Goal: Information Seeking & Learning: Find specific fact

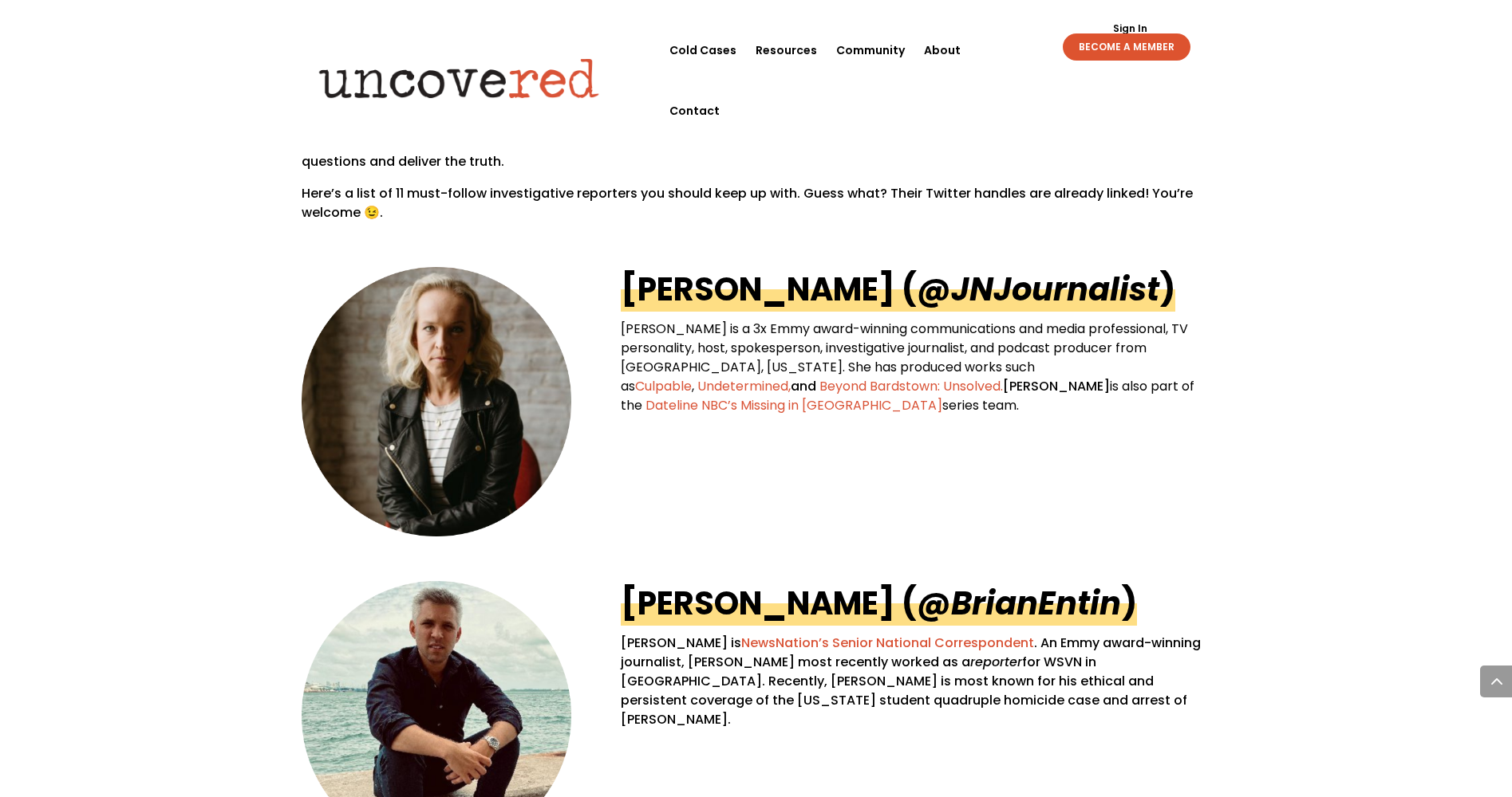
scroll to position [786, 0]
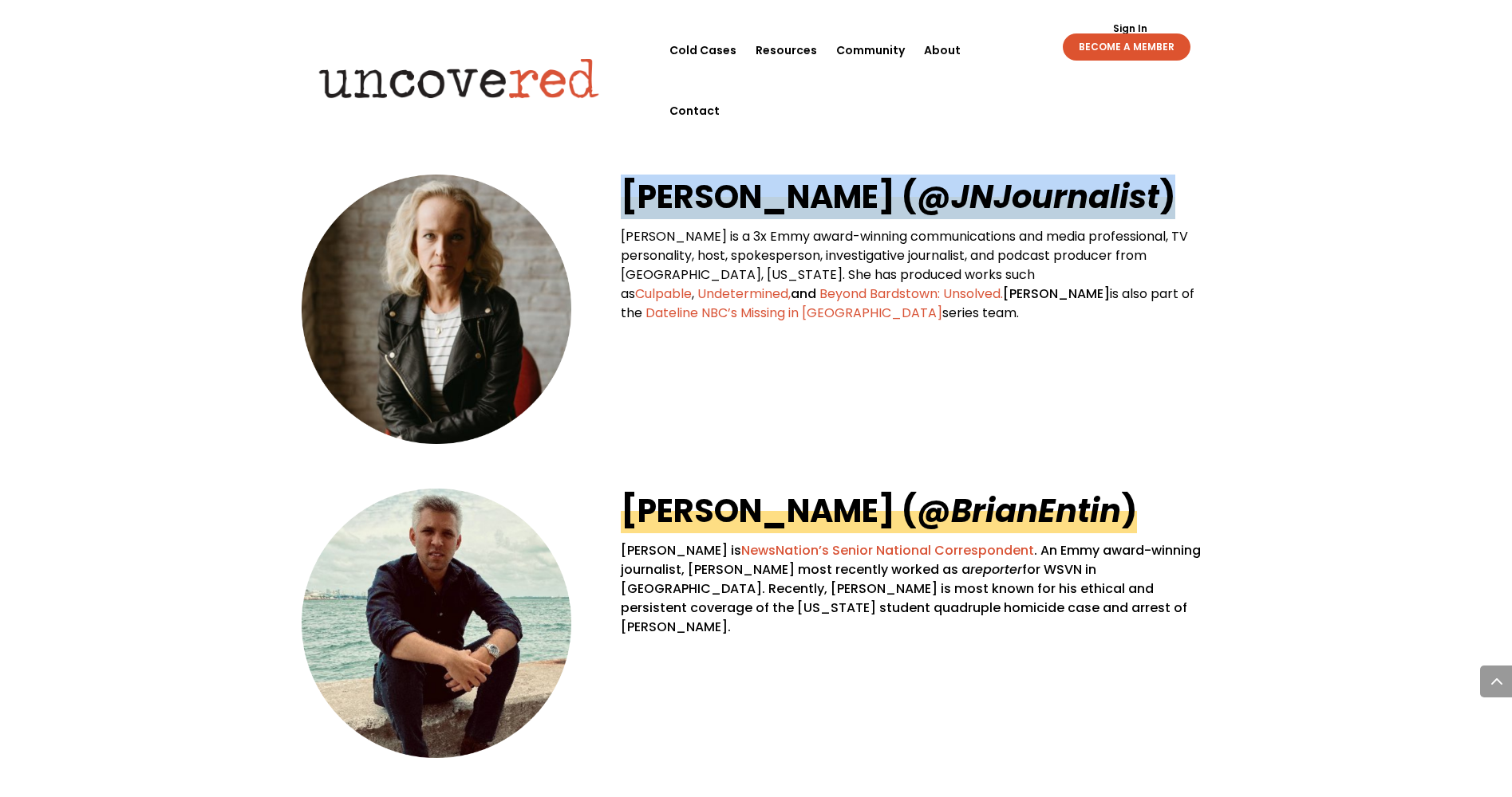
drag, startPoint x: 843, startPoint y: 167, endPoint x: 1092, endPoint y: 191, distance: 250.2
click at [1092, 191] on div "Jessica Noll ( @JNJournalist ) Jessica Noll is a 3x Emmy award-winning communic…" at bounding box center [756, 308] width 910 height 314
click at [1144, 191] on h2 "Jessica Noll ( @JNJournalist )" at bounding box center [915, 201] width 589 height 52
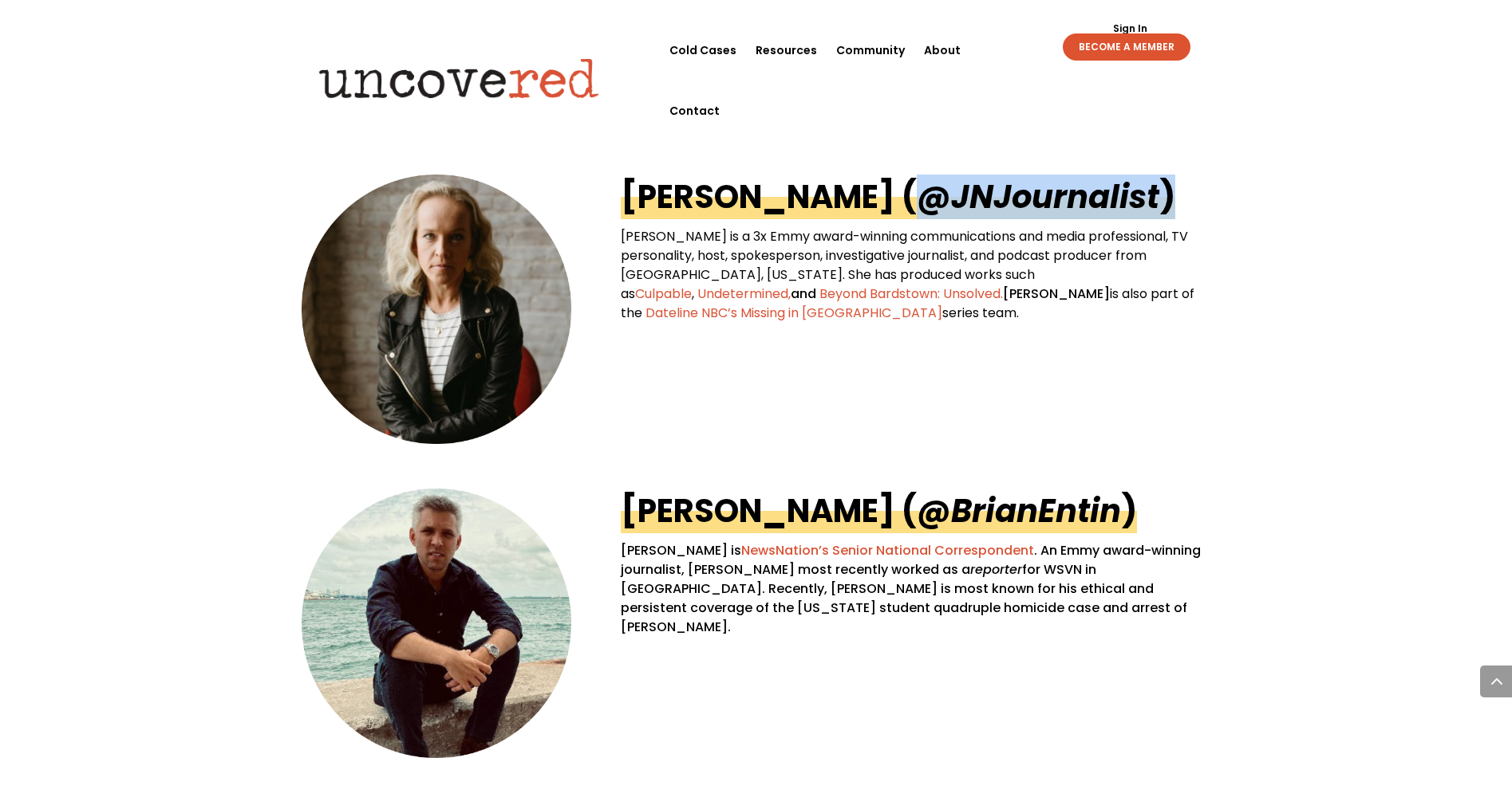
drag, startPoint x: 1058, startPoint y: 204, endPoint x: 843, endPoint y: 200, distance: 215.0
click at [843, 200] on h2 "Jessica Noll ( @JNJournalist )" at bounding box center [915, 201] width 589 height 52
copy link "@JNJournalist )"
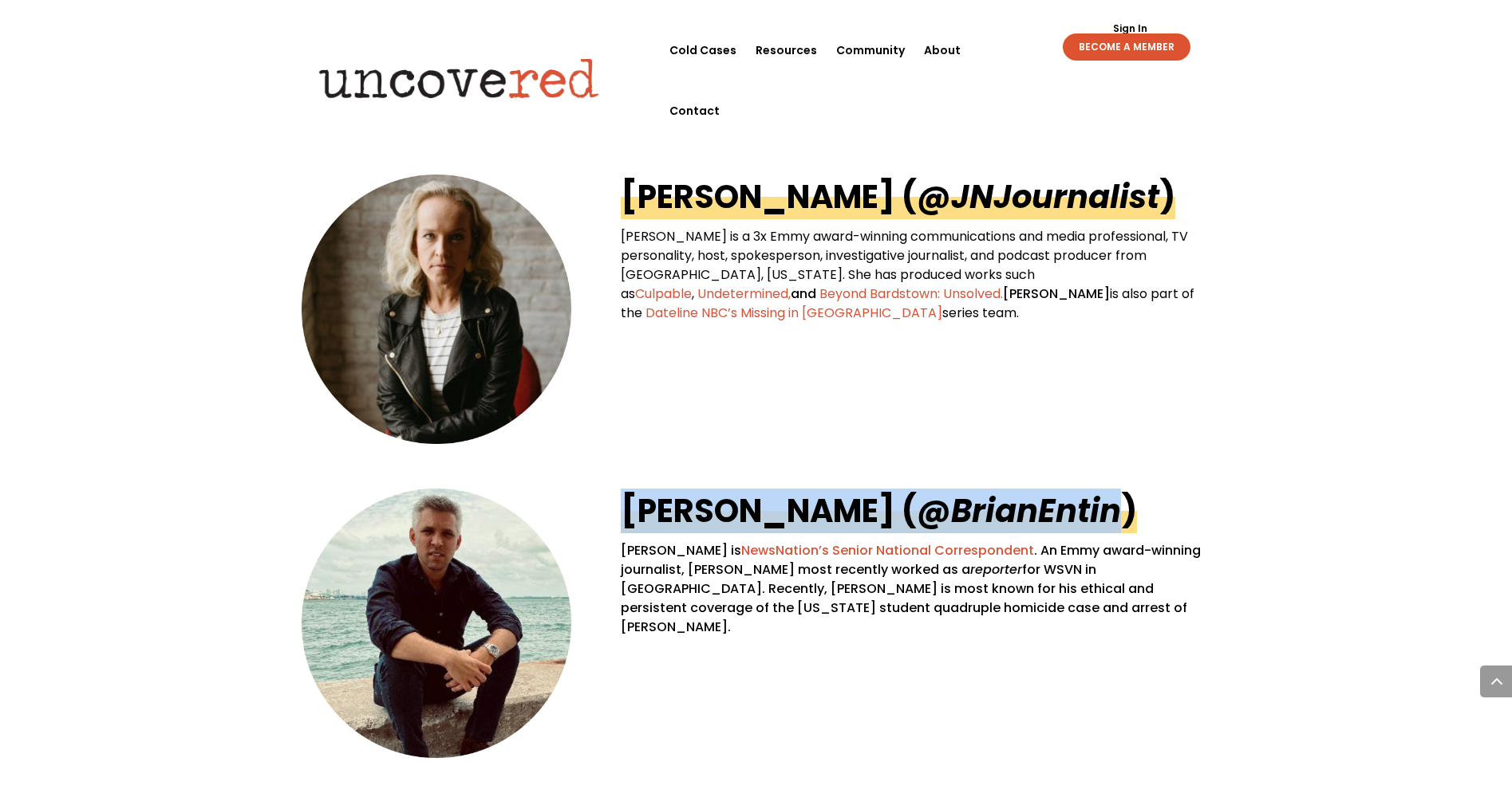
drag, startPoint x: 613, startPoint y: 501, endPoint x: 1015, endPoint y: 513, distance: 402.2
click at [1012, 512] on div "Brian Entin ( @BrianEntin ) Brian Entin is NewsNation’s Senior National Corresp…" at bounding box center [756, 623] width 910 height 314
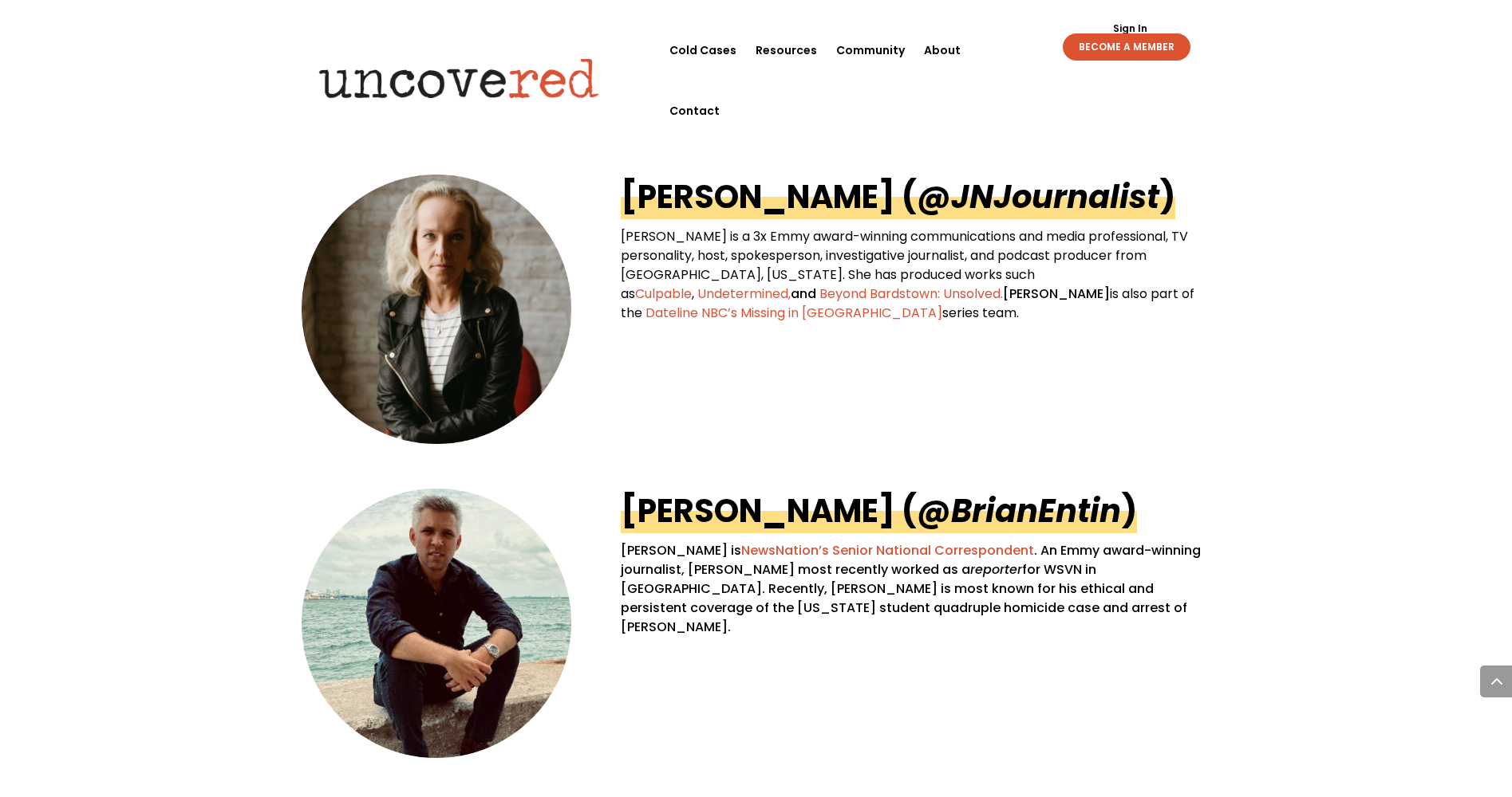
drag, startPoint x: 1251, startPoint y: 383, endPoint x: 1330, endPoint y: 184, distance: 214.1
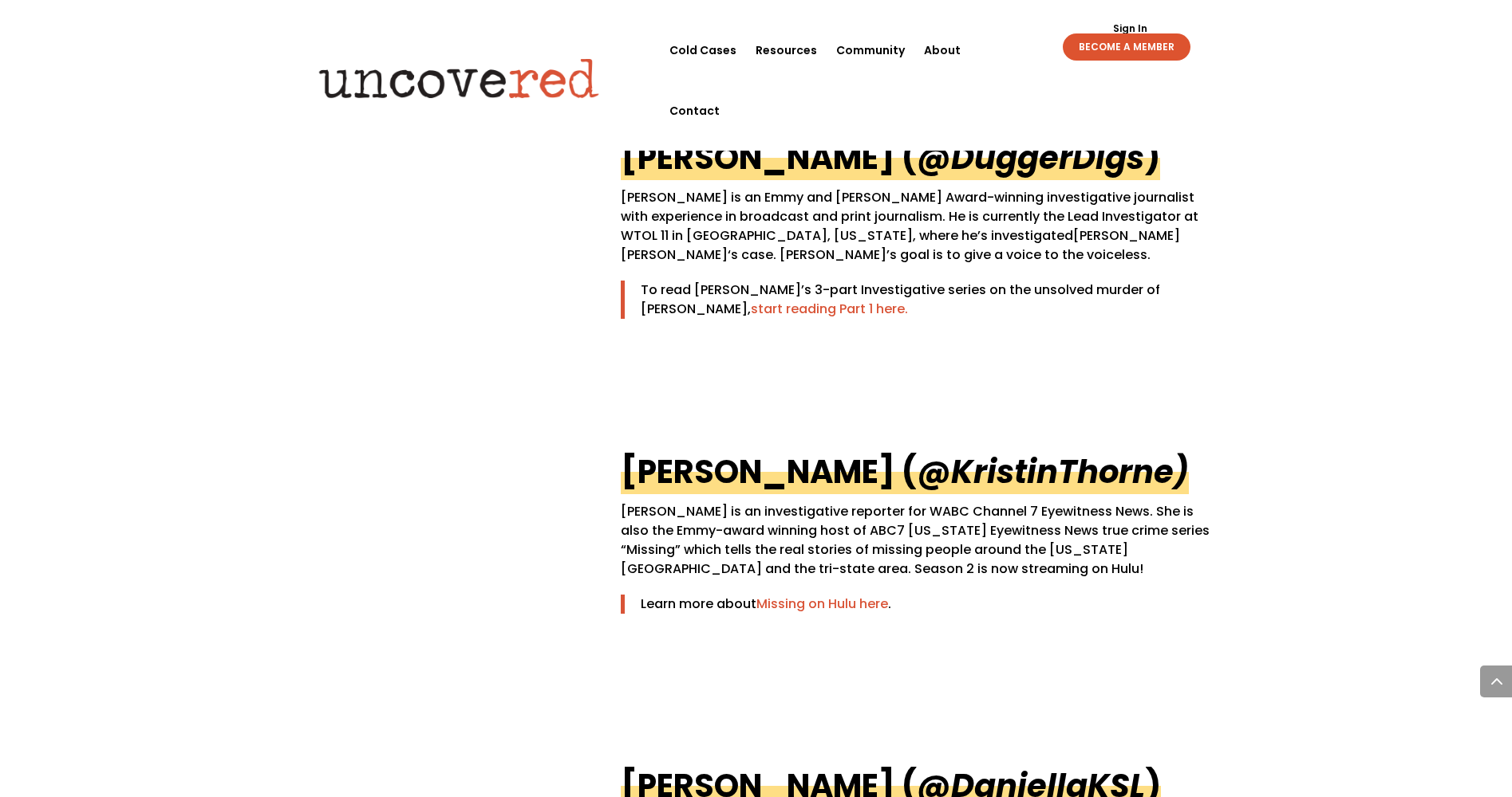
scroll to position [2201, 0]
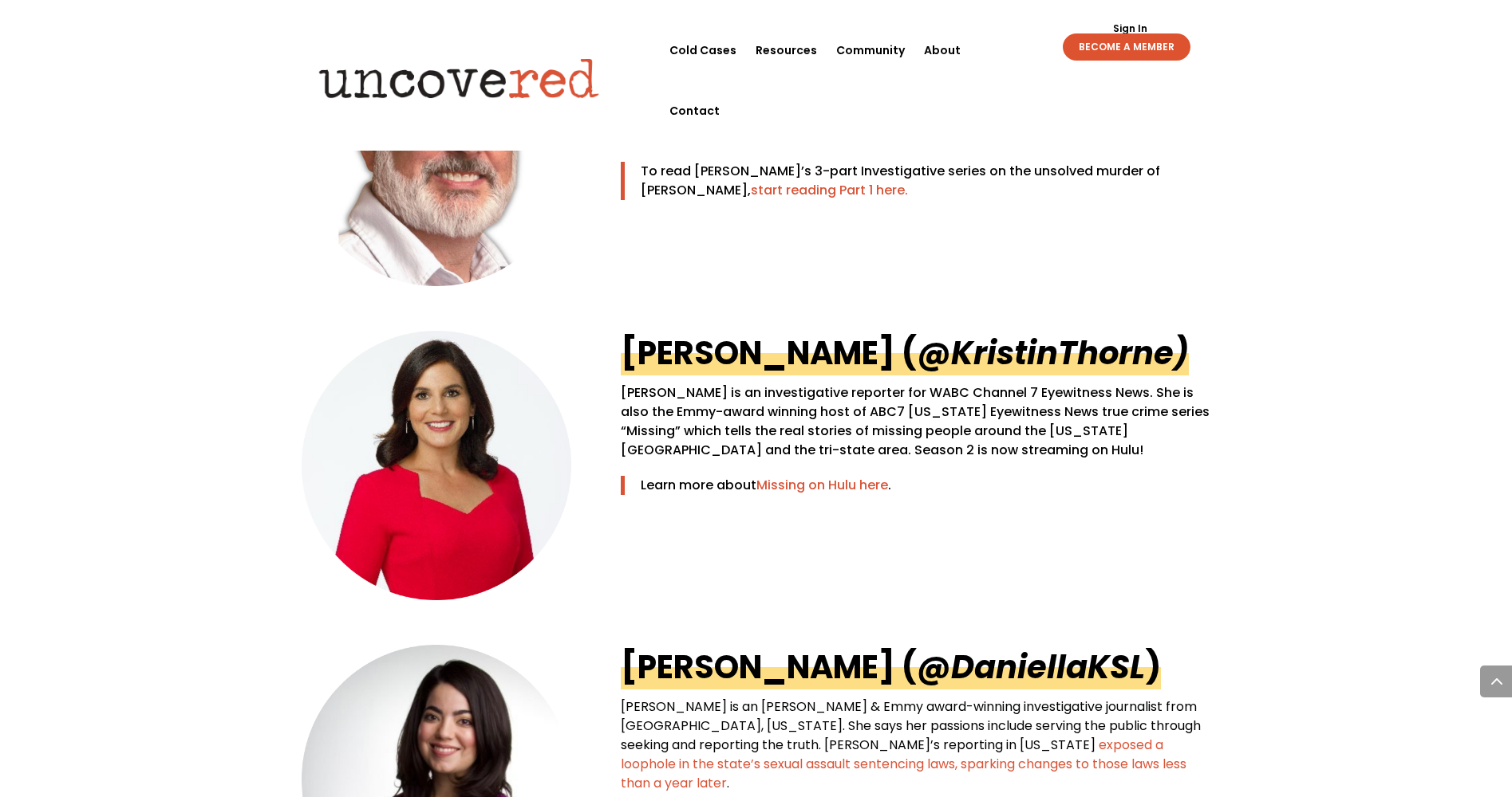
click at [1054, 69] on div "Sign Out Sign In BECOME A MEMBER Sign Out Sign In BECOME A MEMBER" at bounding box center [1101, 78] width 227 height 125
click at [1008, 46] on div "Sign Out Sign In BECOME A MEMBER Sign Out Sign In BECOME A MEMBER" at bounding box center [1102, 40] width 219 height 40
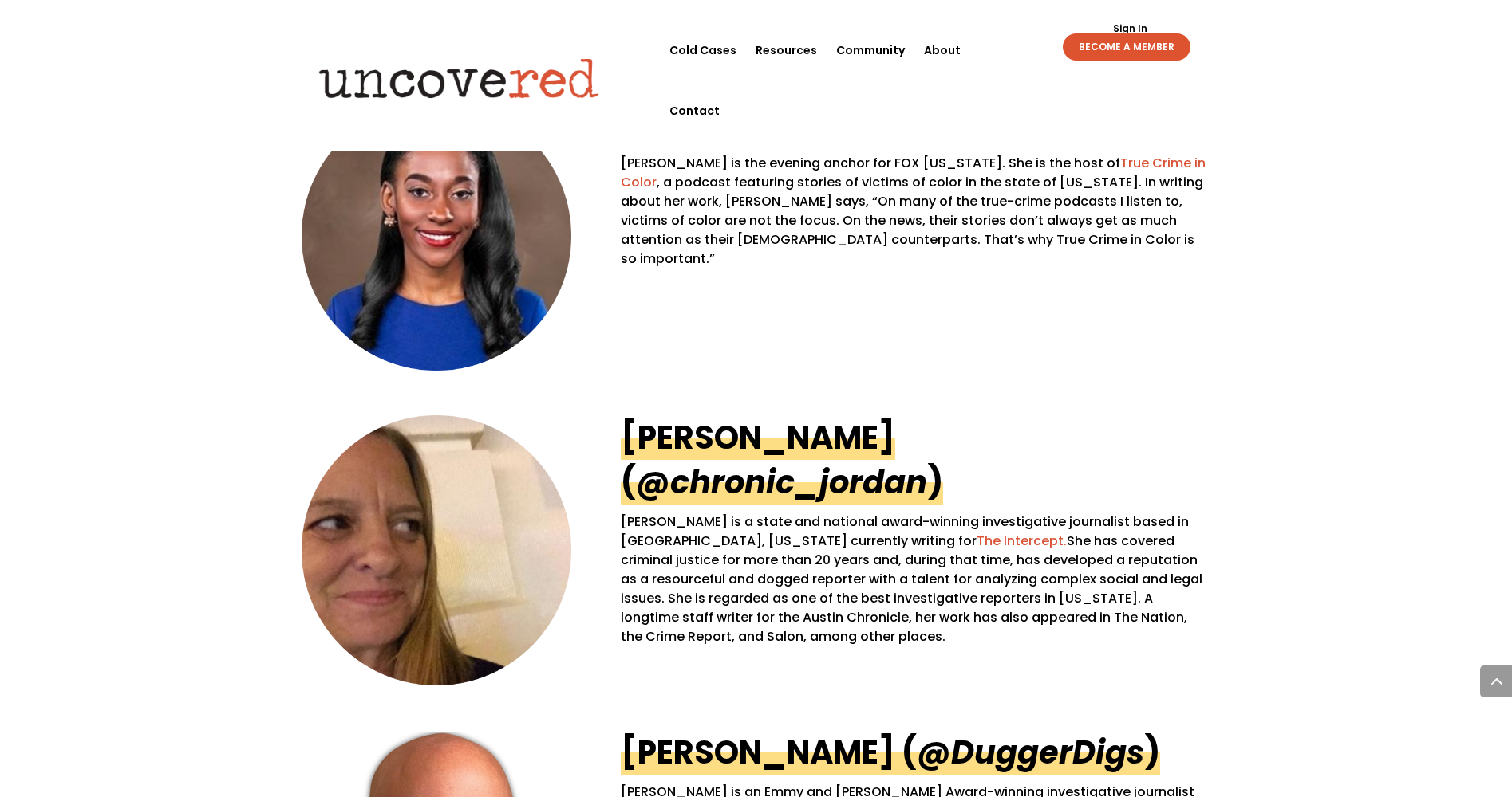
scroll to position [1394, 0]
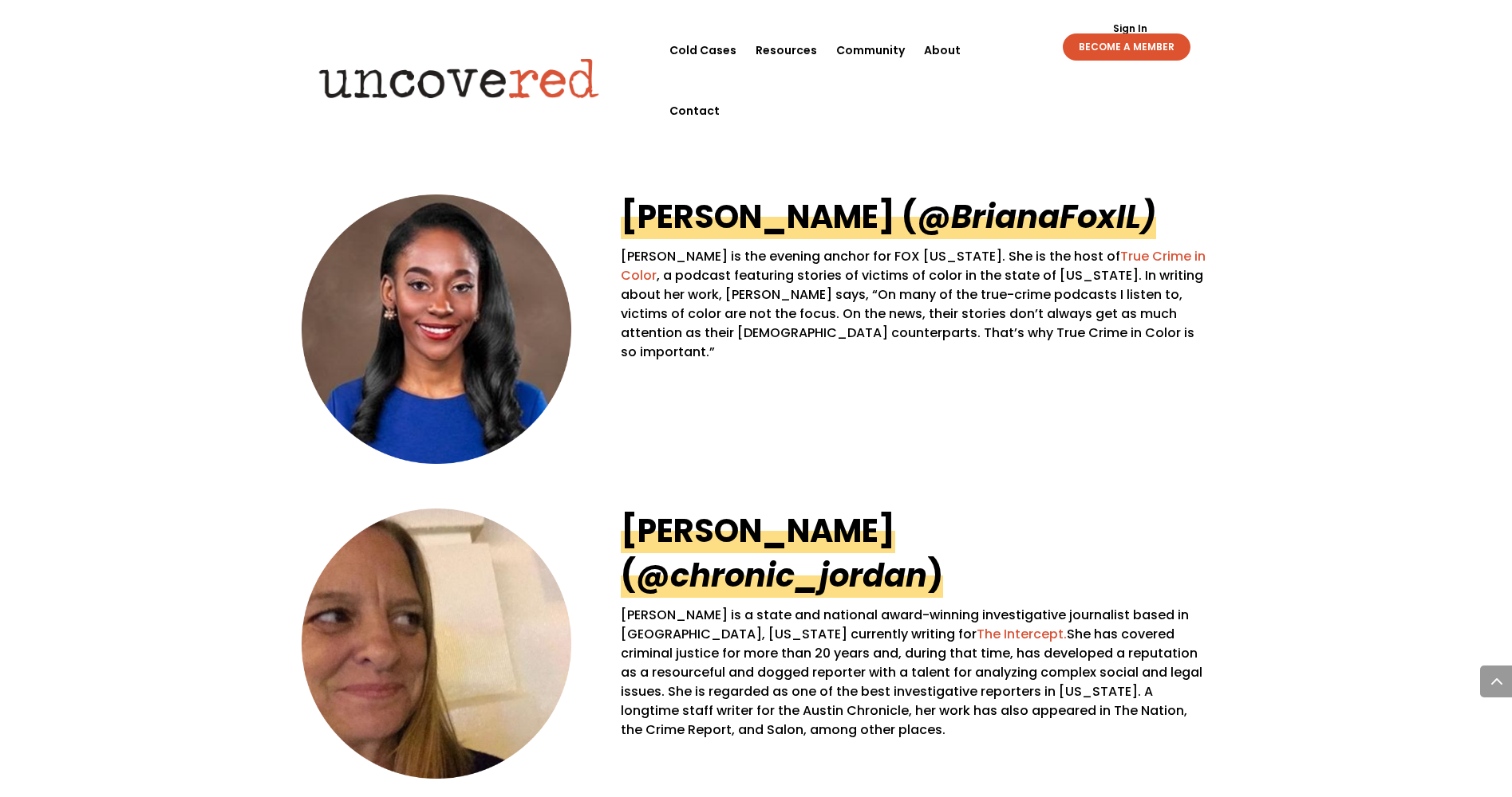
click at [994, 47] on div "Sign Out Sign In BECOME A MEMBER Sign Out Sign In BECOME A MEMBER" at bounding box center [1102, 40] width 219 height 40
click at [719, 81] on link "Contact" at bounding box center [694, 111] width 51 height 61
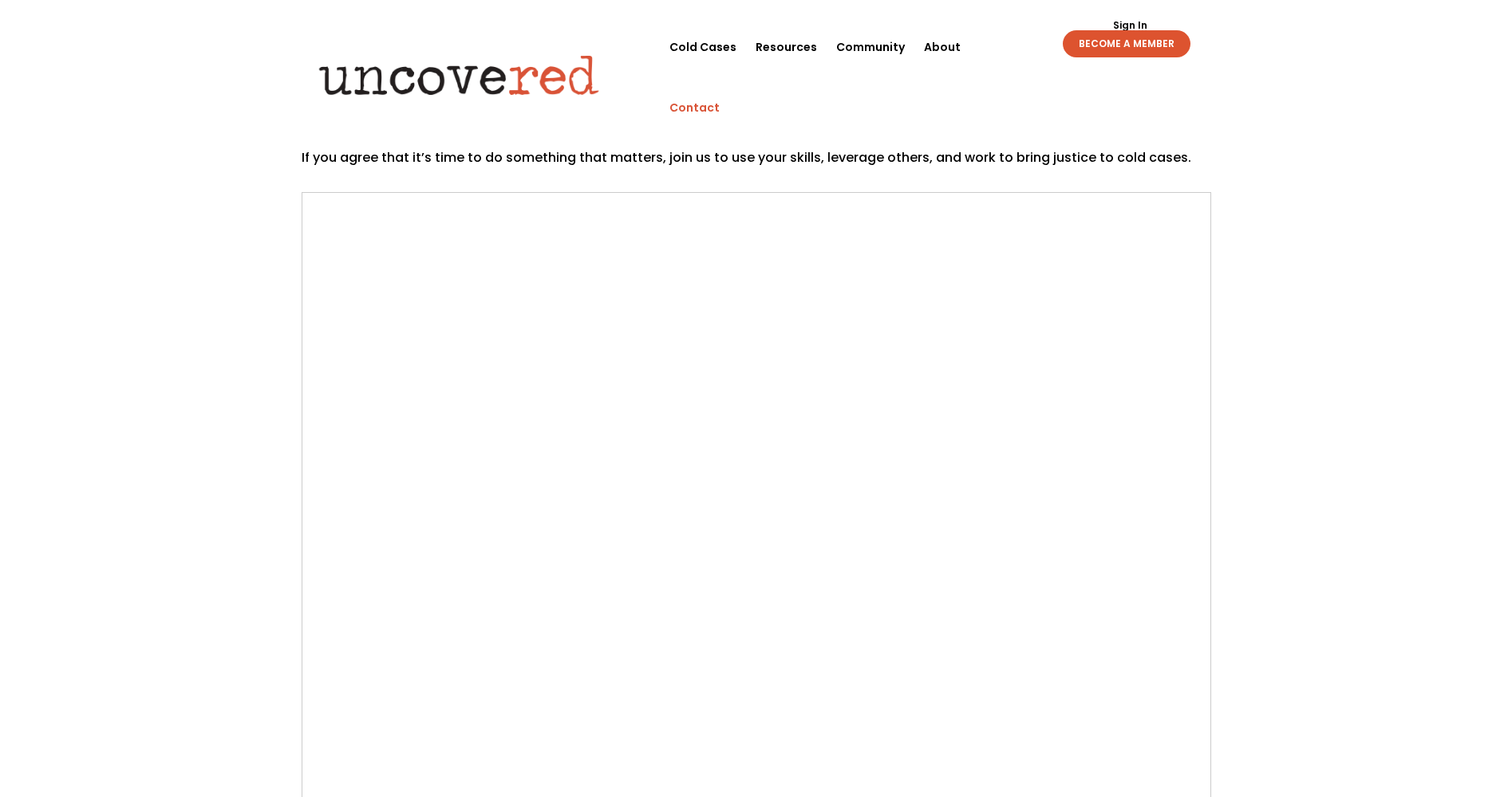
scroll to position [110, 0]
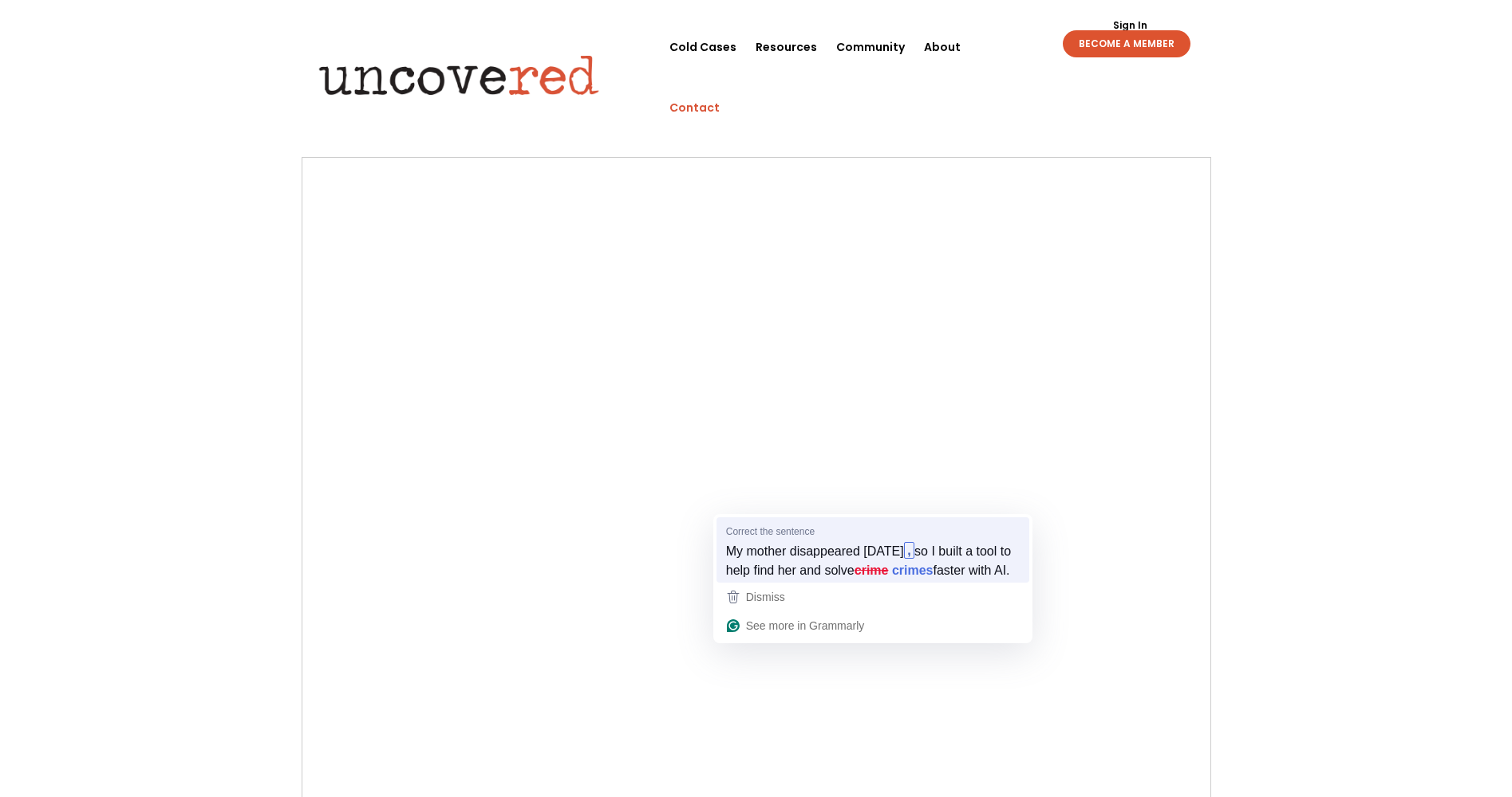
click at [863, 580] on div "My mother disappeared 18 years ago , so I built a tool to help find her and sol…" at bounding box center [872, 560] width 294 height 39
click at [825, 580] on div "My mother disappeared 18 years ago , so I built a tool to help find her and sol…" at bounding box center [872, 560] width 294 height 39
click at [889, 570] on strong "crime" at bounding box center [871, 570] width 34 height 17
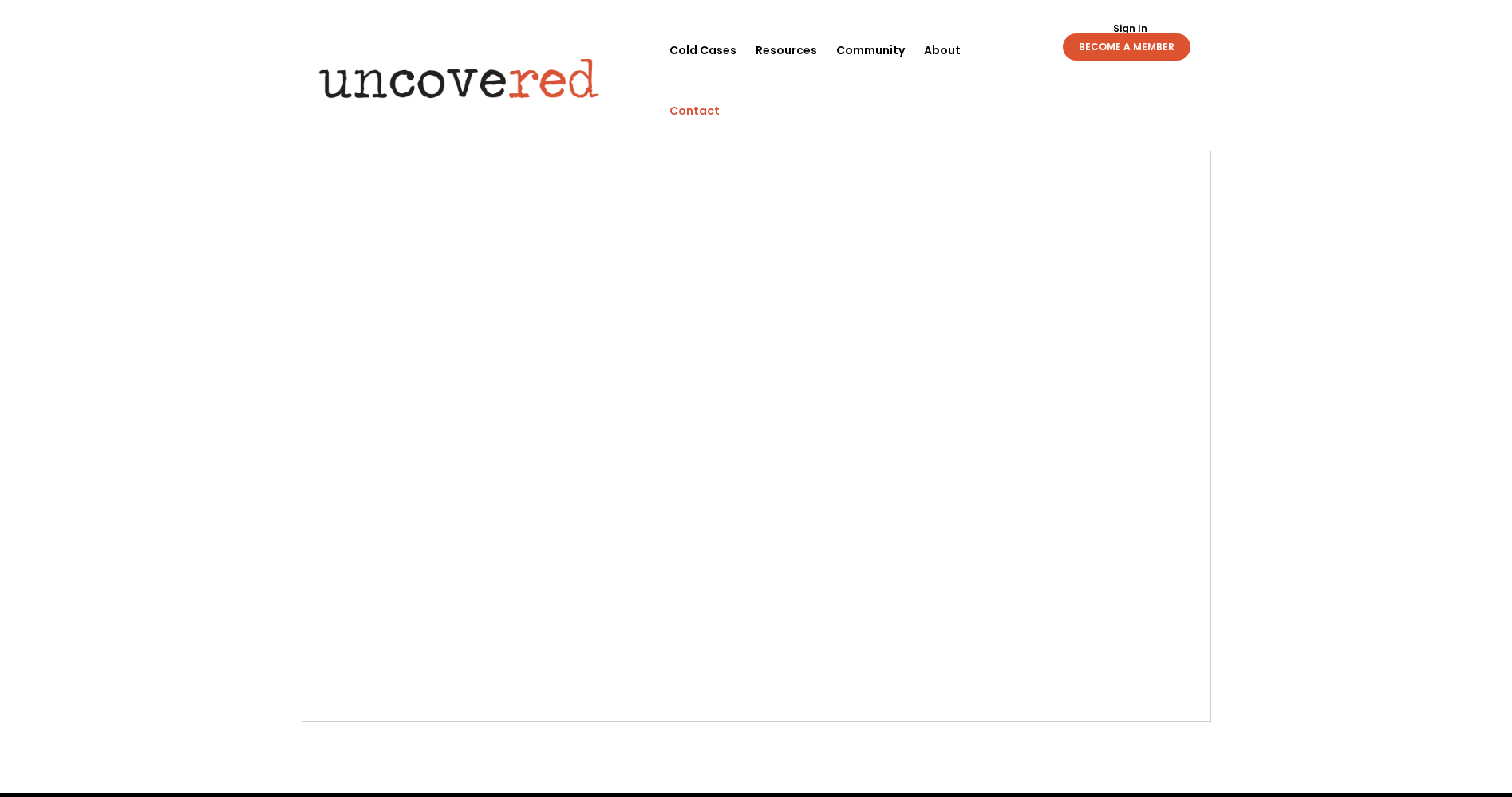
scroll to position [373, 0]
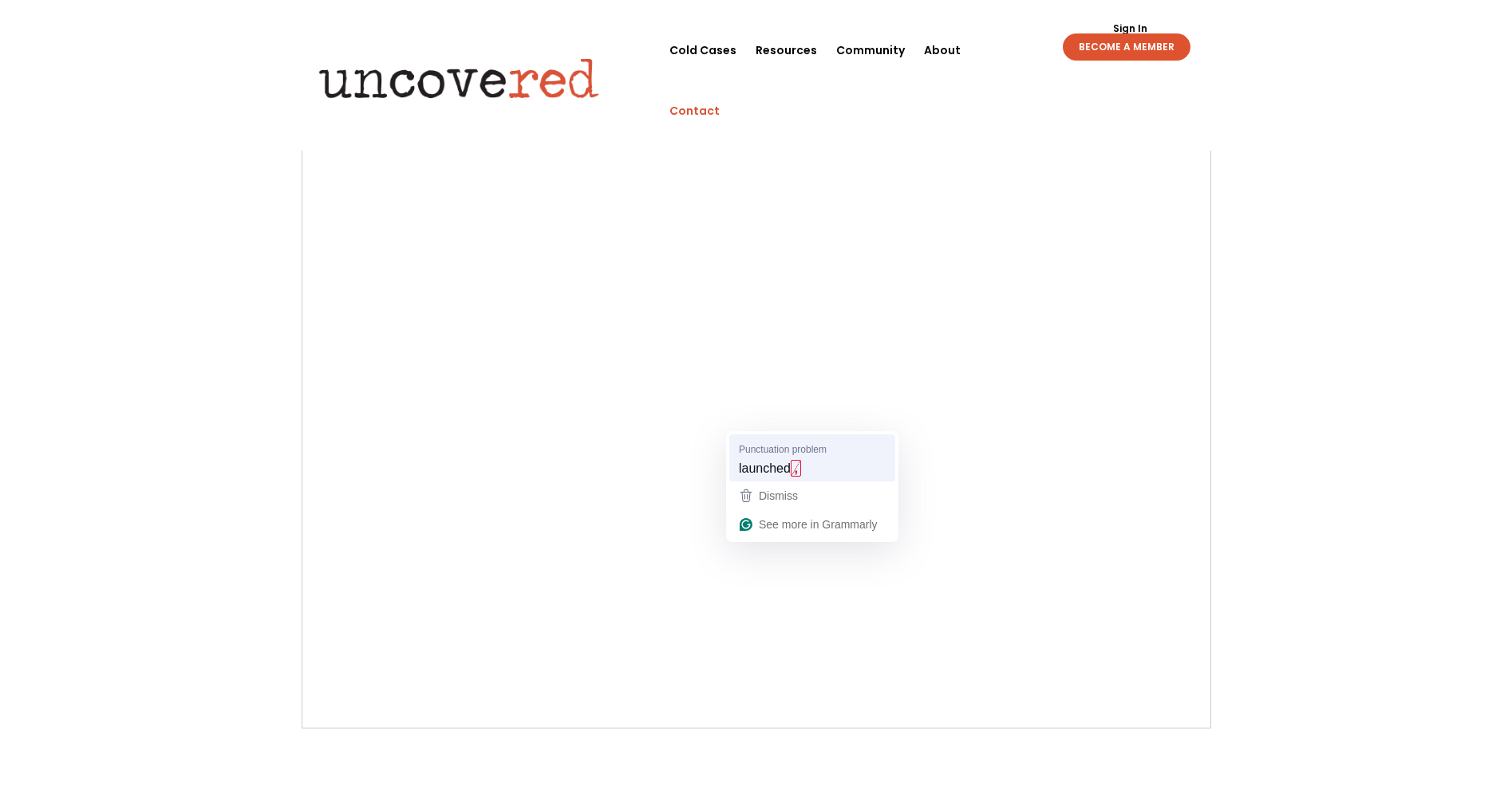
click at [797, 457] on div "launched ," at bounding box center [812, 469] width 153 height 26
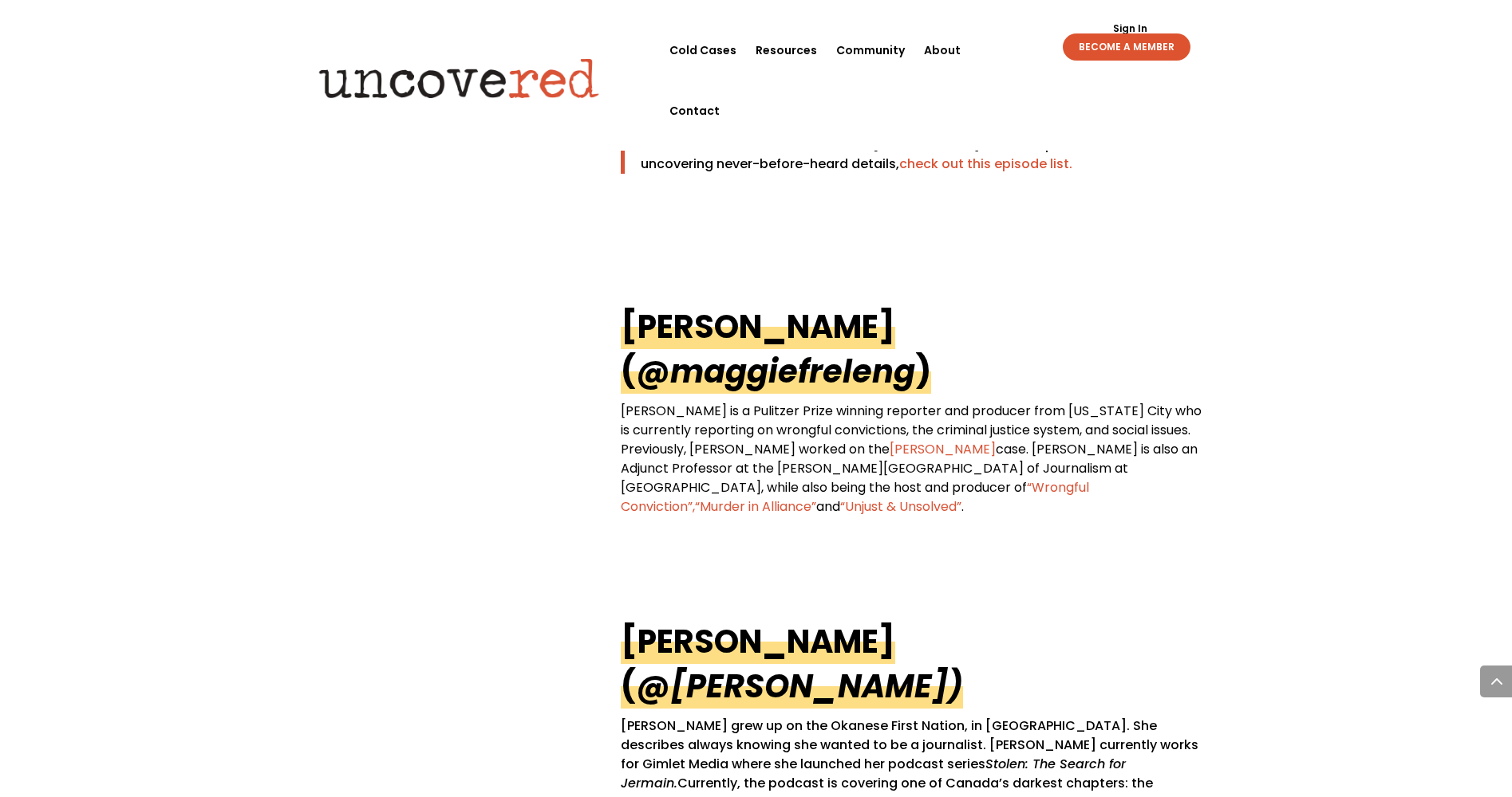
scroll to position [3171, 0]
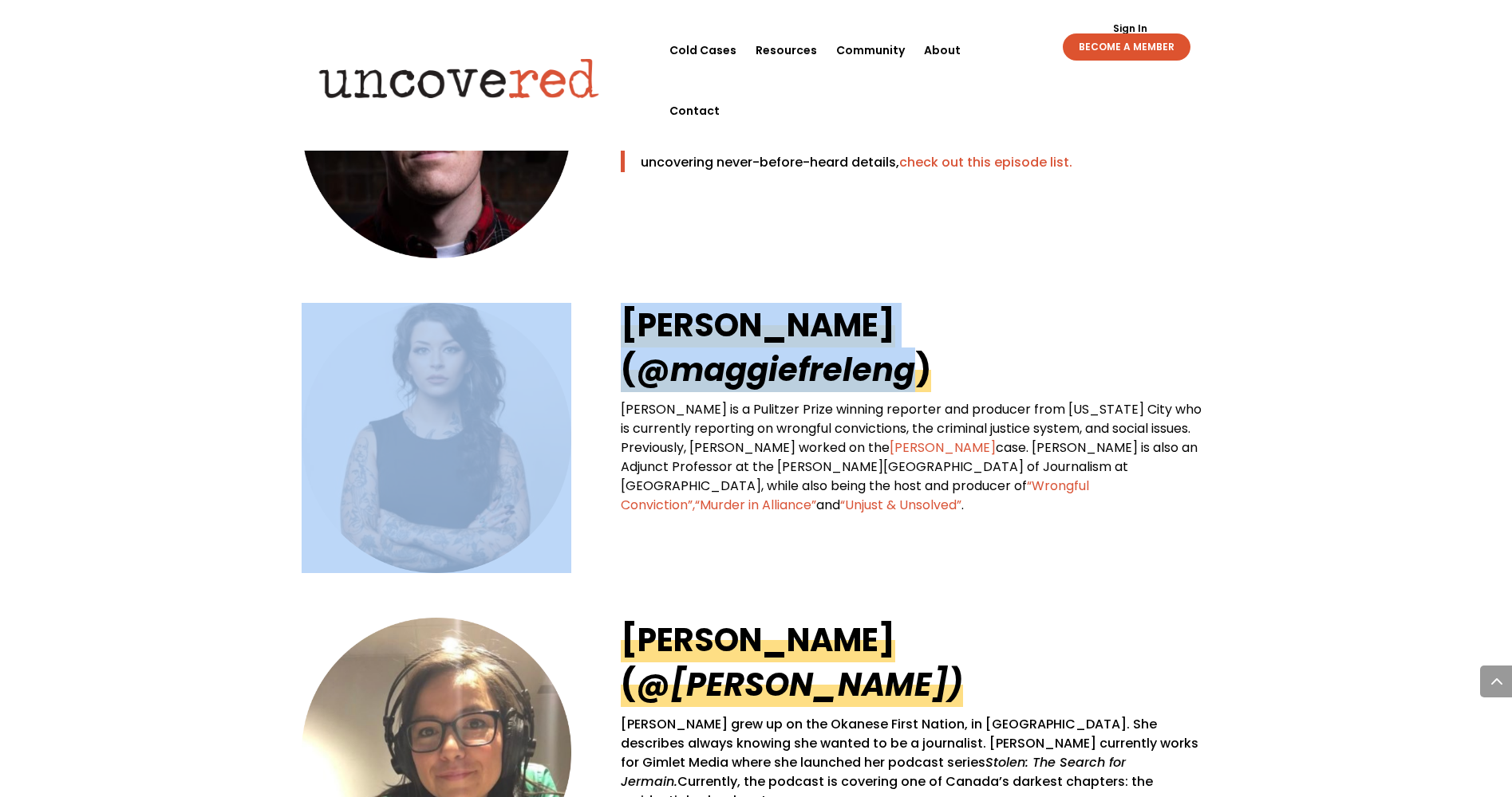
drag, startPoint x: 895, startPoint y: 277, endPoint x: 1168, endPoint y: 319, distance: 276.2
copy div "[PERSON_NAME] (@ maggiefreleng"
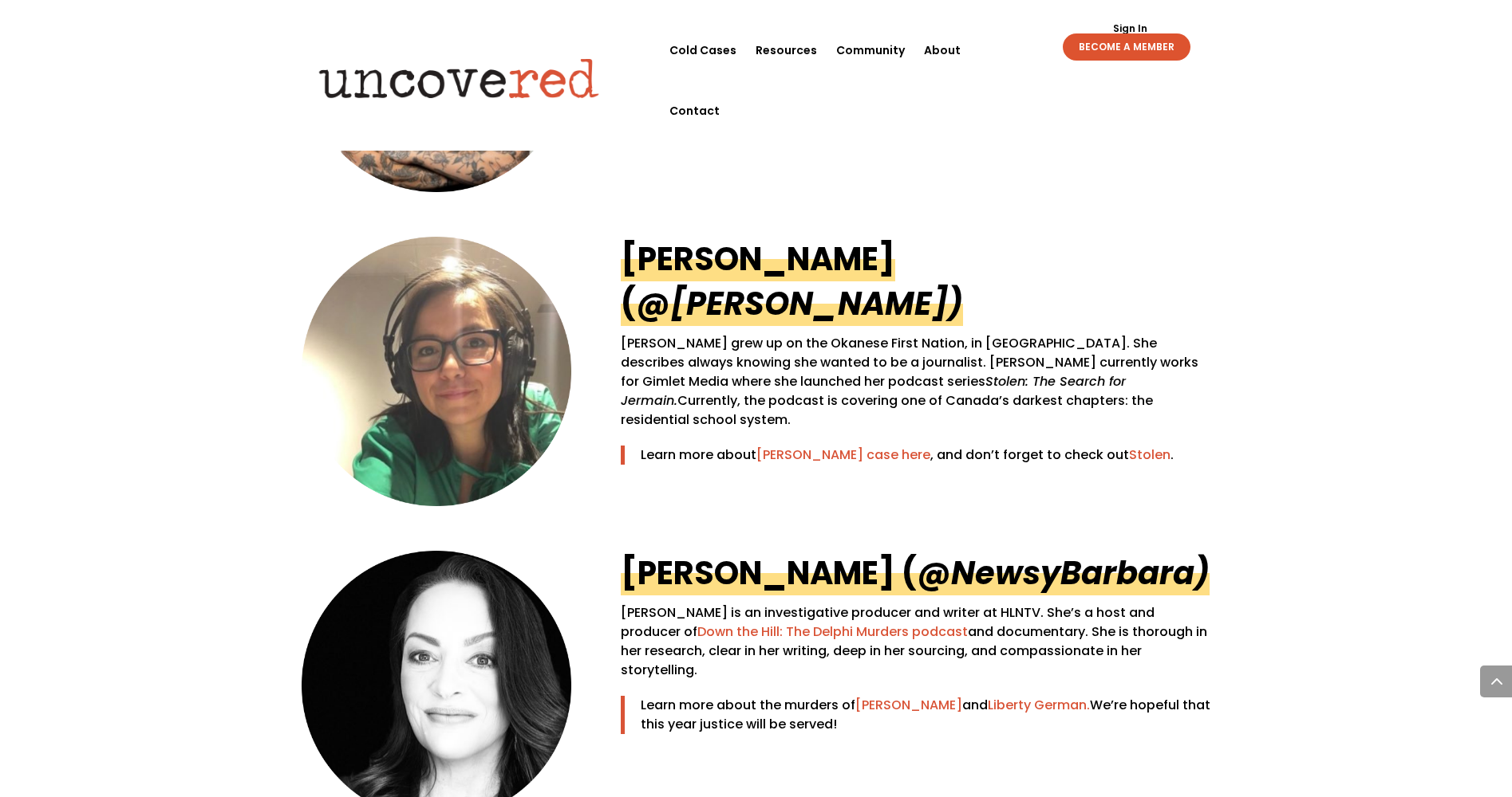
scroll to position [3818, 0]
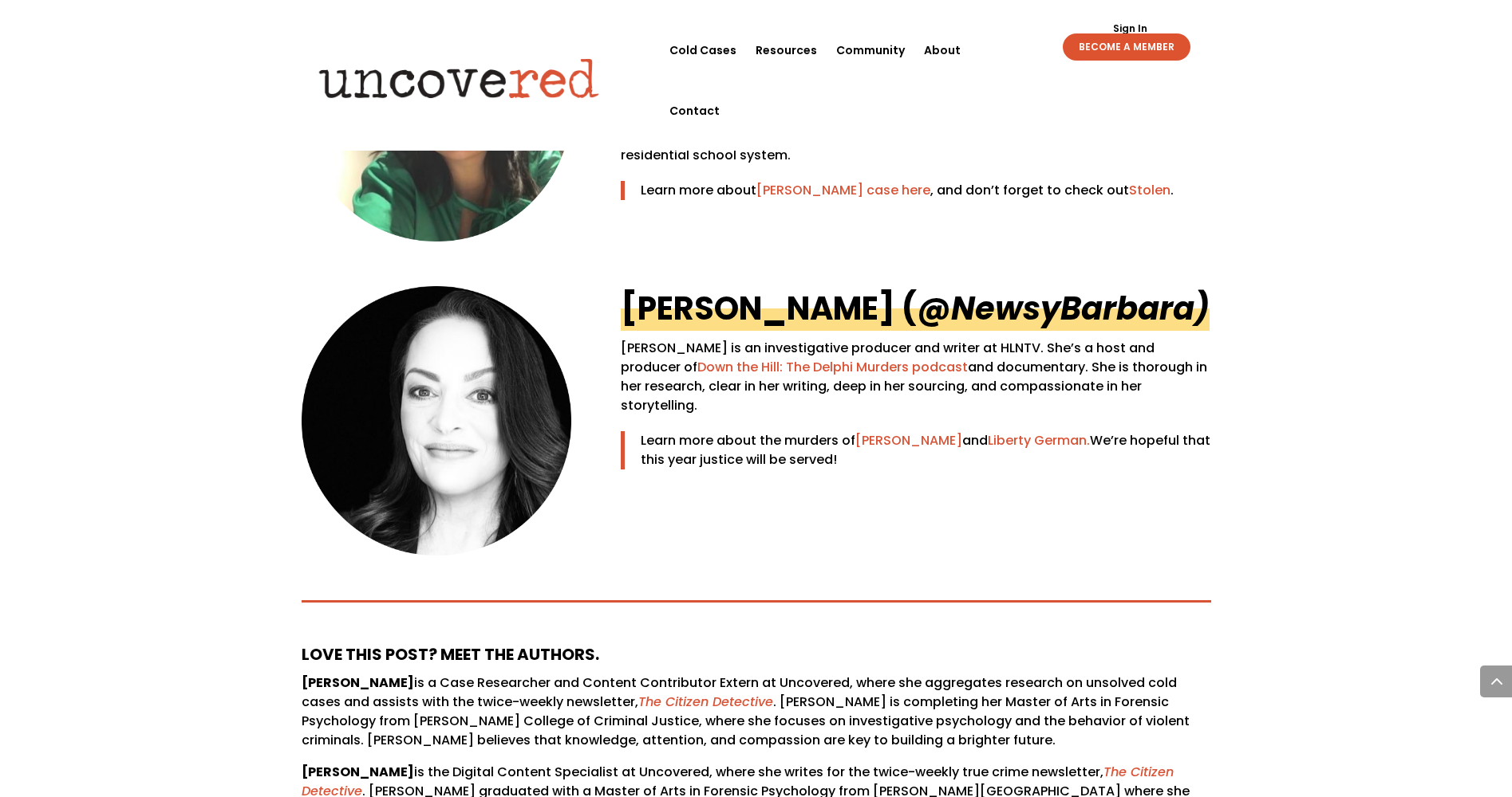
drag, startPoint x: 956, startPoint y: 358, endPoint x: 635, endPoint y: 355, distance: 321.0
click at [635, 339] on h2 "[PERSON_NAME] (@ NewsyBarbara)" at bounding box center [915, 312] width 589 height 52
copy link "@ NewsyBarbara)"
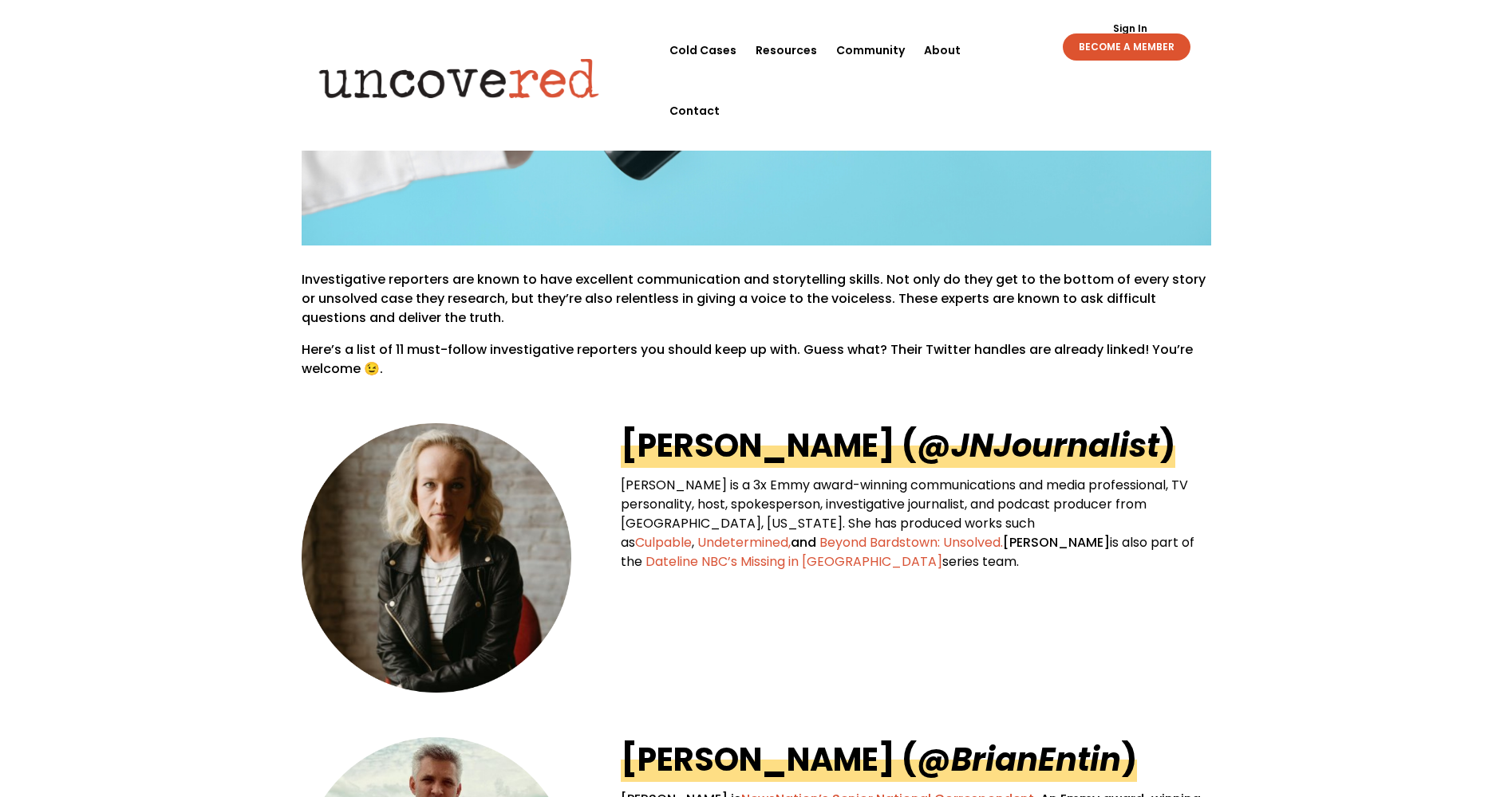
scroll to position [310, 0]
